Goal: Find specific page/section: Find specific page/section

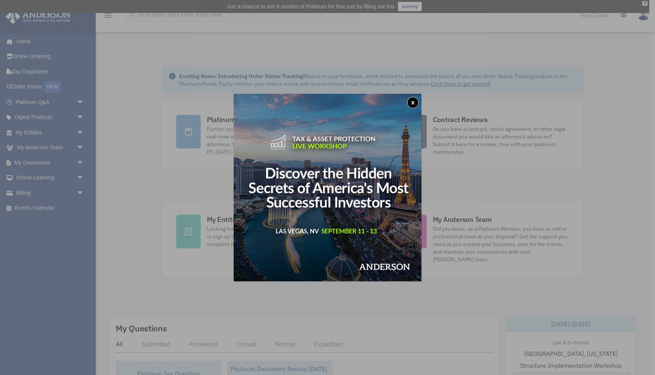
click at [412, 103] on button "x" at bounding box center [412, 102] width 11 height 11
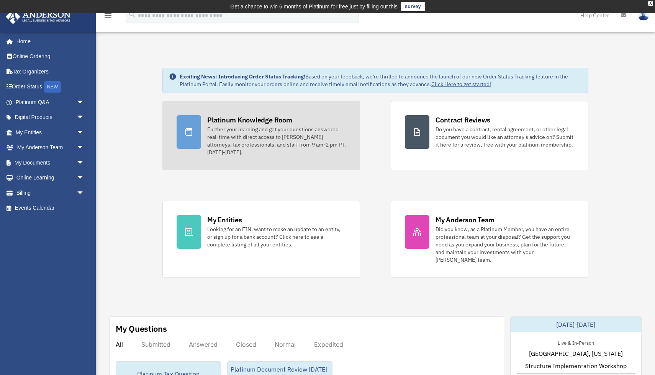
click at [247, 119] on div "Platinum Knowledge Room" at bounding box center [249, 120] width 85 height 10
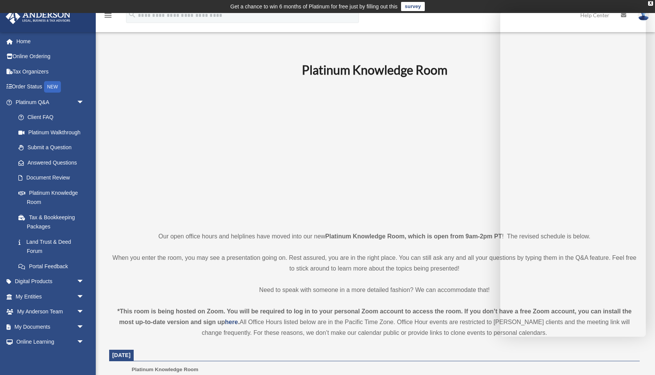
click at [474, 26] on div "menu search Site Menu add nikki.group@gmail.com My Profile Reset Password Logou…" at bounding box center [327, 19] width 643 height 26
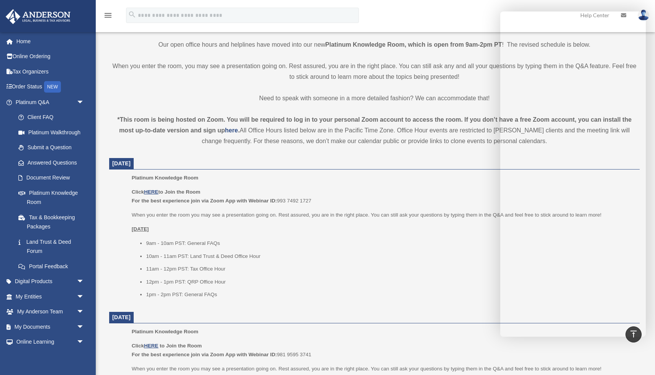
scroll to position [193, 0]
click at [153, 190] on u "HERE" at bounding box center [151, 191] width 14 height 6
